Goal: Information Seeking & Learning: Learn about a topic

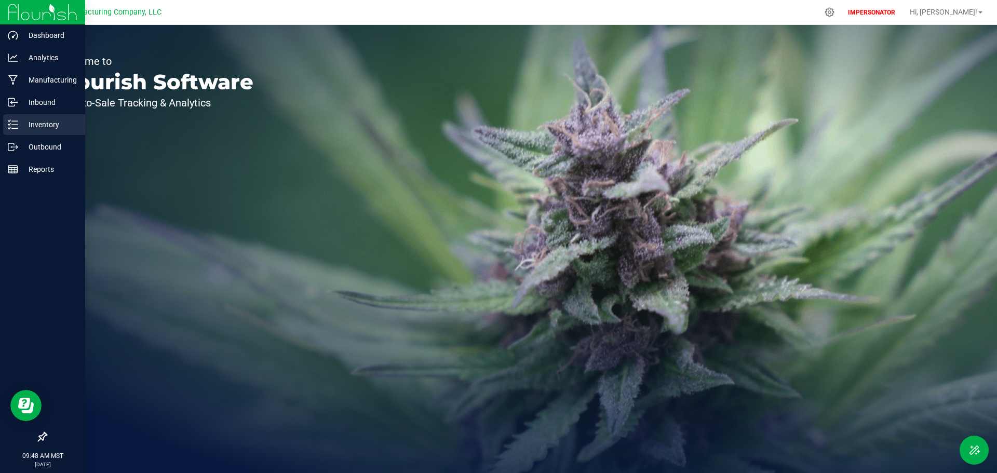
click at [9, 127] on icon at bounding box center [13, 124] width 10 height 10
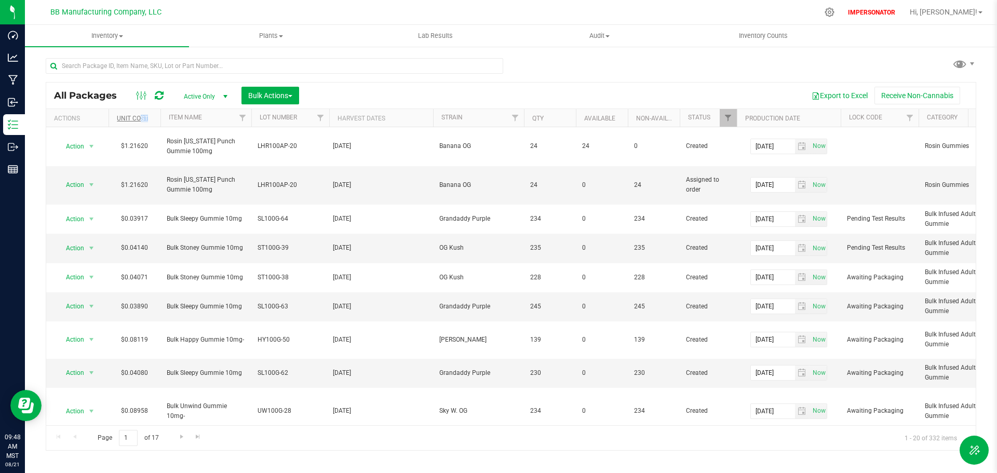
drag, startPoint x: 153, startPoint y: 118, endPoint x: 140, endPoint y: 114, distance: 13.6
click at [140, 114] on th "Unit Cost" at bounding box center [135, 118] width 52 height 18
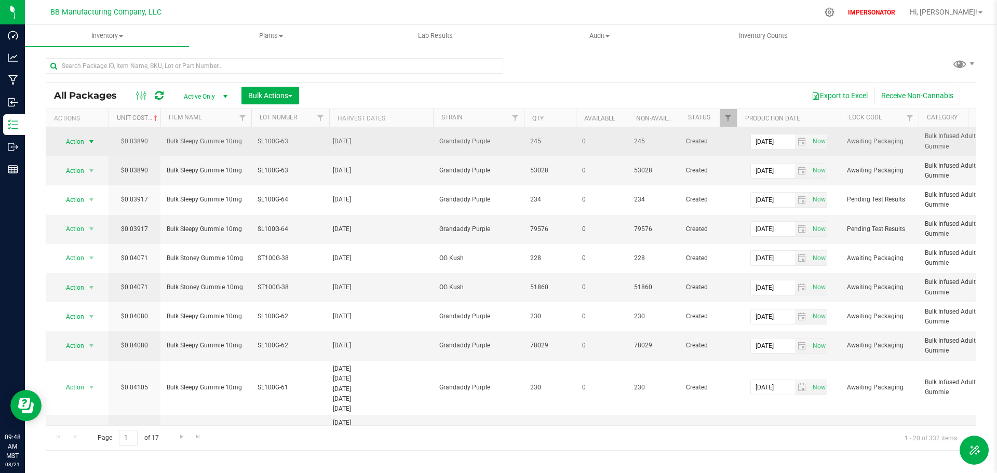
click at [76, 140] on span "Action" at bounding box center [71, 142] width 28 height 15
click at [227, 147] on td "Bulk Sleepy Gummie 10mg" at bounding box center [205, 141] width 91 height 29
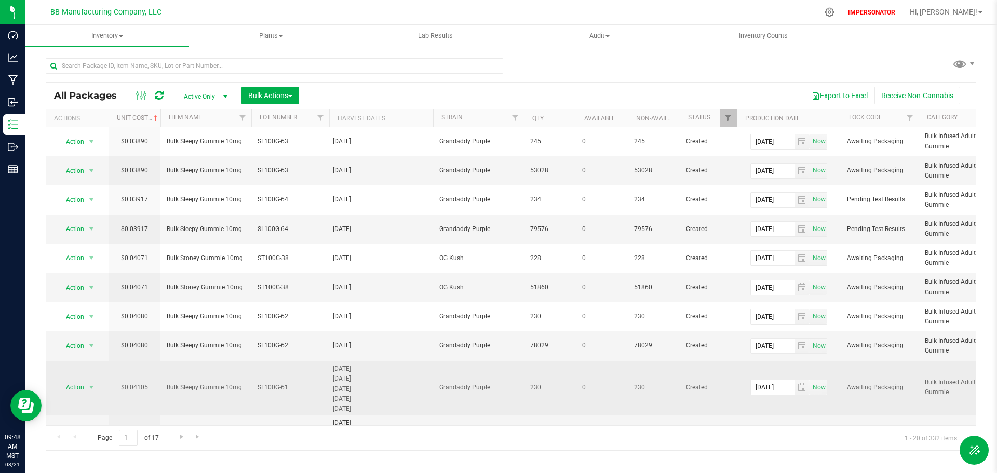
click at [142, 384] on td "$0.04105" at bounding box center [135, 388] width 52 height 54
click at [532, 410] on td "230" at bounding box center [550, 388] width 52 height 54
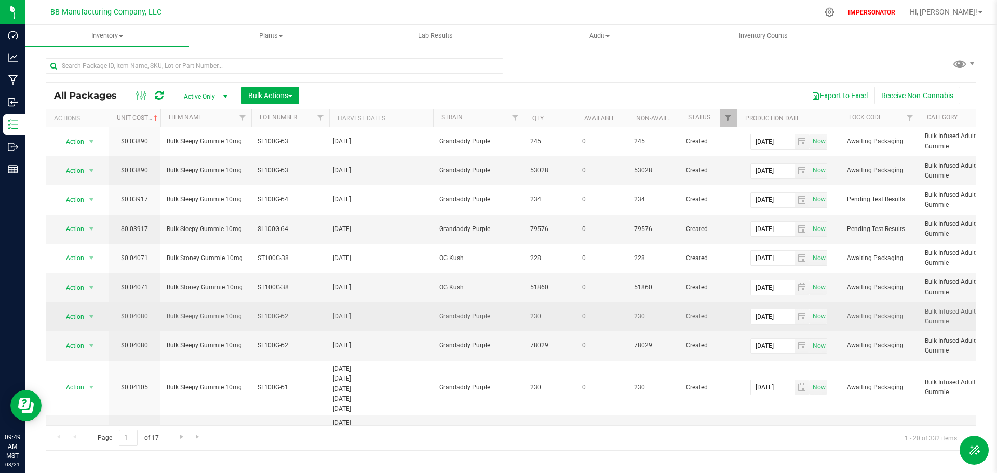
click at [135, 314] on td "$0.04080" at bounding box center [135, 316] width 52 height 29
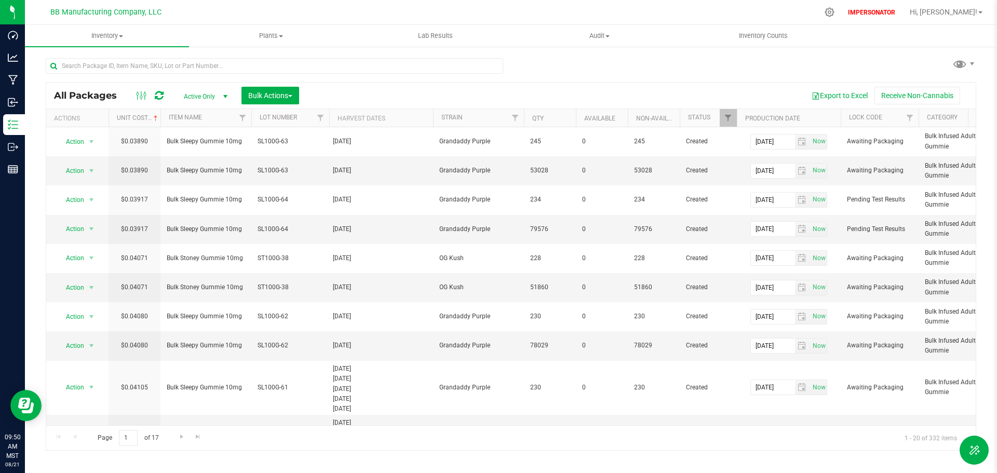
click at [338, 436] on div "Page 1 of 17 1 - 20 of 332 items" at bounding box center [511, 437] width 930 height 25
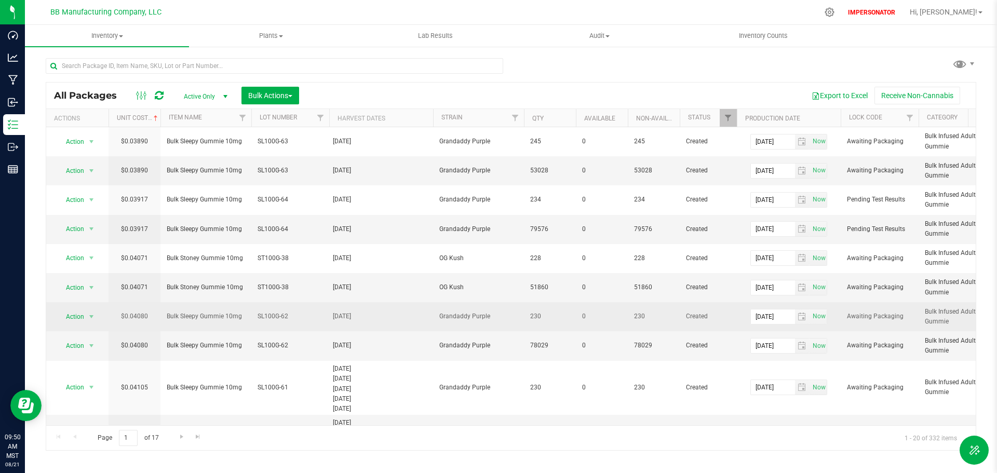
click at [150, 315] on td "$0.04080" at bounding box center [135, 316] width 52 height 29
drag, startPoint x: 150, startPoint y: 315, endPoint x: 79, endPoint y: 313, distance: 70.7
click at [143, 315] on input "0.0408" at bounding box center [132, 317] width 47 height 15
click at [241, 319] on span "Bulk Sleepy Gummie 10mg" at bounding box center [206, 317] width 78 height 10
